Goal: Find specific page/section: Find specific page/section

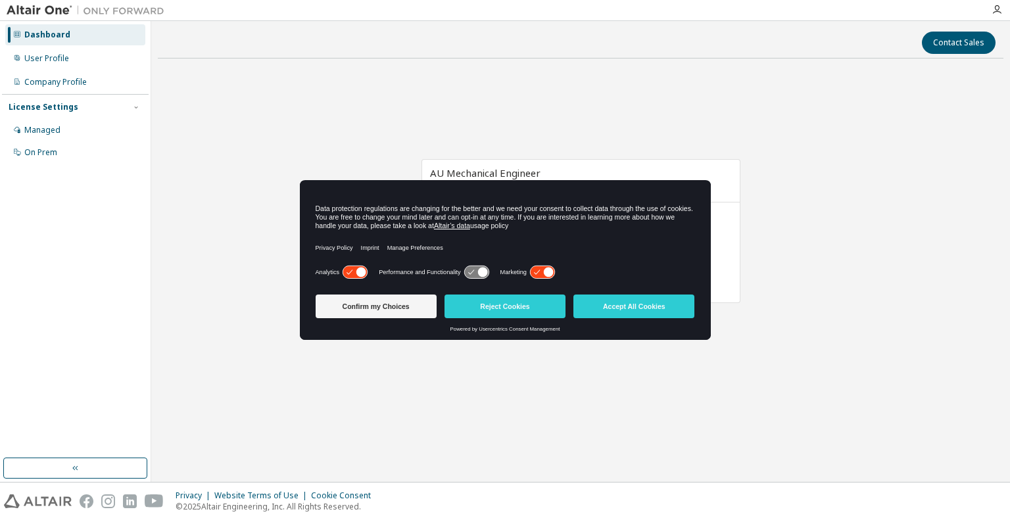
click at [833, 273] on div "AU Mechanical Engineer Expires on [DATE] UTC 63 of 63 ALTAIR UNITS USED View Li…" at bounding box center [581, 238] width 846 height 338
click at [669, 307] on button "Accept All Cookies" at bounding box center [633, 307] width 121 height 24
